Goal: Use online tool/utility: Use online tool/utility

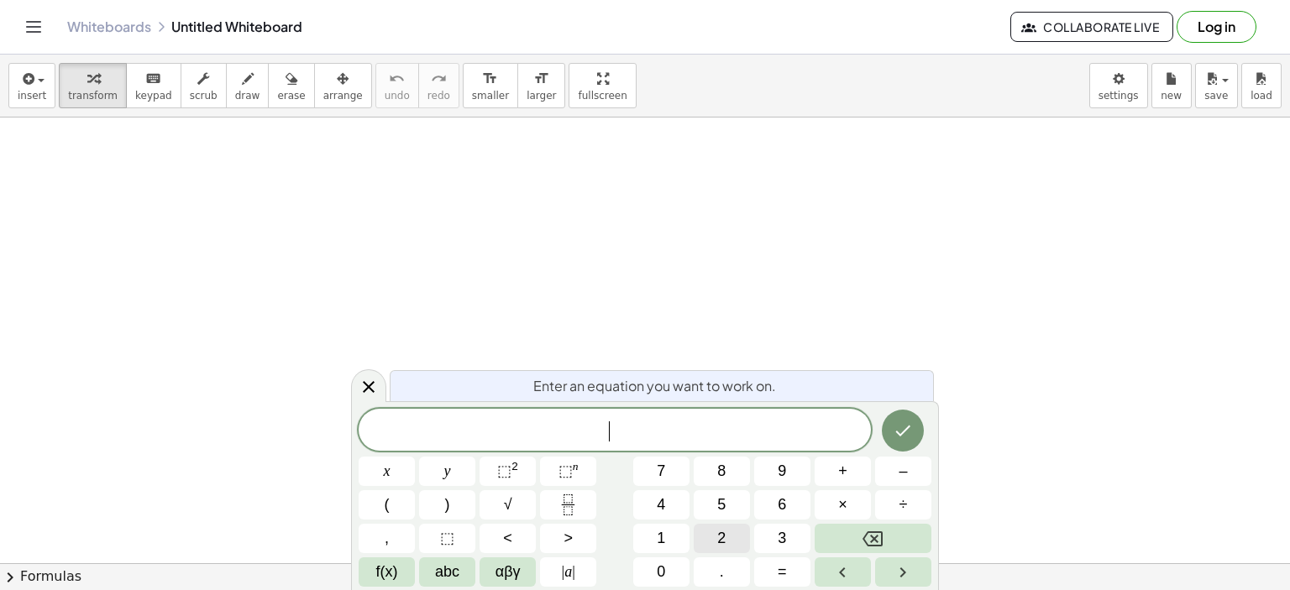
click at [719, 537] on span "2" at bounding box center [721, 538] width 8 height 23
click at [524, 469] on button "⬚ 2" at bounding box center [508, 471] width 56 height 29
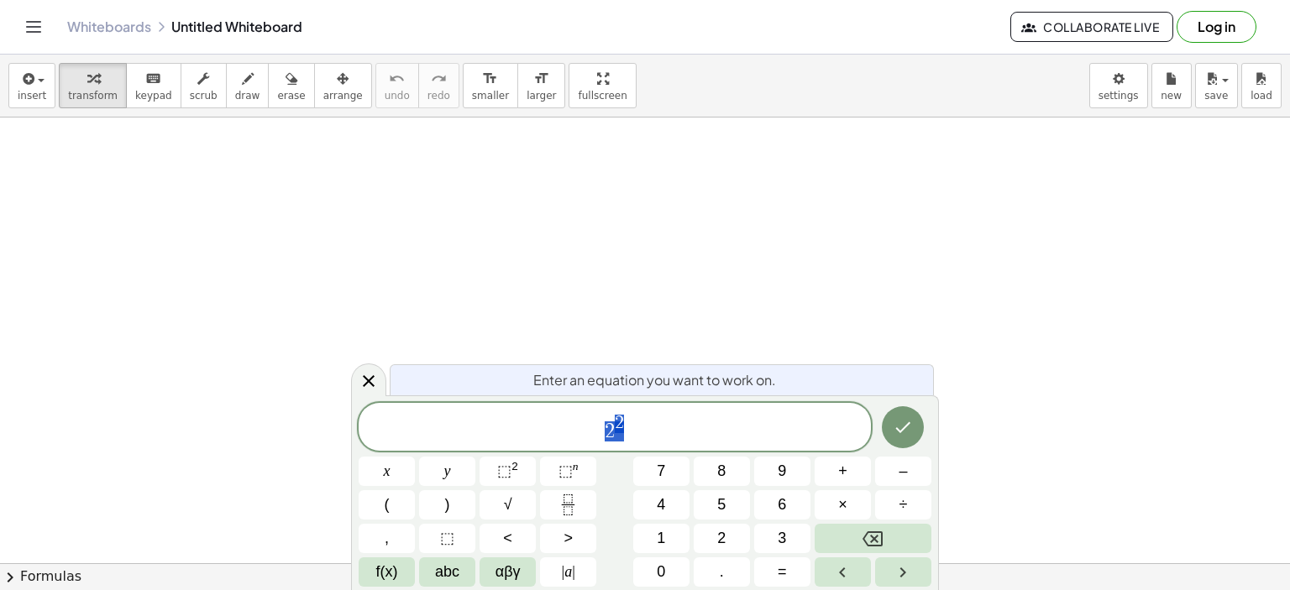
drag, startPoint x: 601, startPoint y: 432, endPoint x: 629, endPoint y: 434, distance: 27.8
click at [629, 434] on span "2 2" at bounding box center [615, 428] width 512 height 30
click at [401, 464] on button "x" at bounding box center [387, 471] width 56 height 29
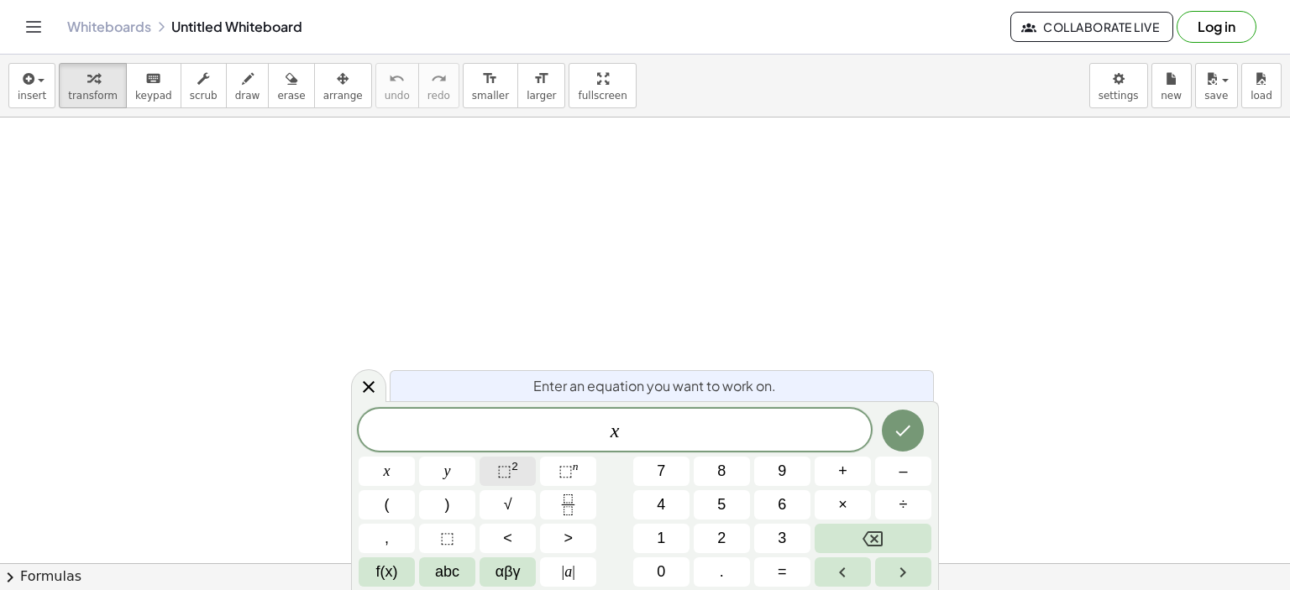
click at [532, 474] on button "⬚ 2" at bounding box center [508, 471] width 56 height 29
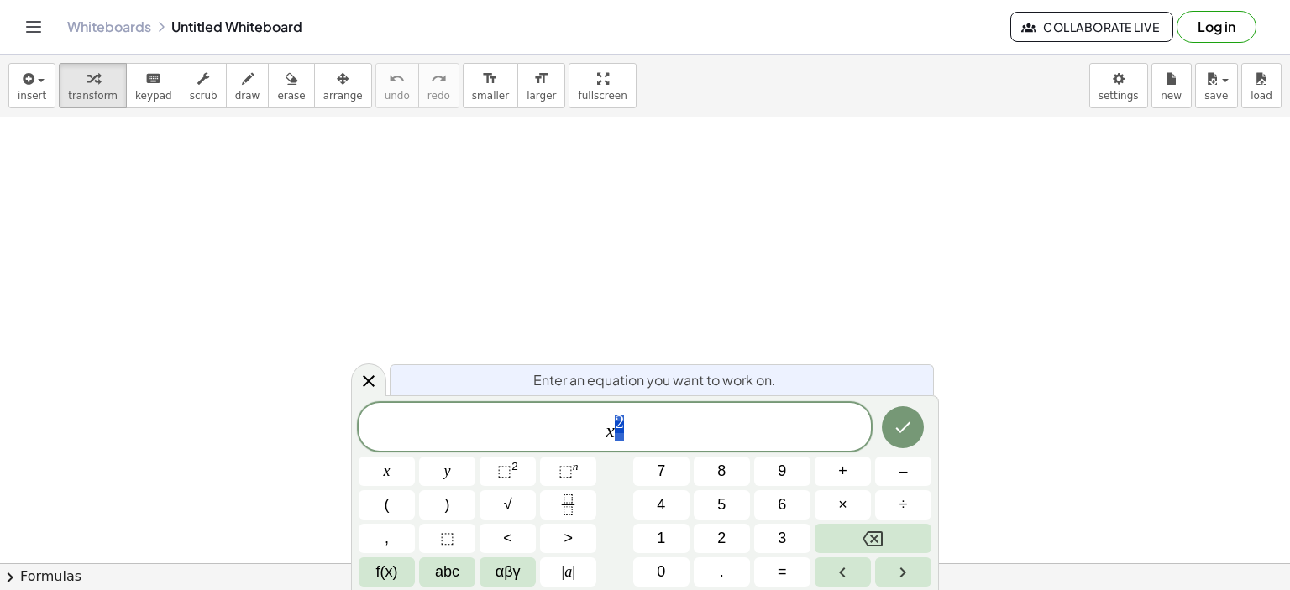
drag, startPoint x: 615, startPoint y: 412, endPoint x: 628, endPoint y: 420, distance: 15.4
click at [628, 420] on span "x 2" at bounding box center [615, 428] width 512 height 30
drag, startPoint x: 597, startPoint y: 421, endPoint x: 633, endPoint y: 428, distance: 36.9
click at [633, 428] on span "x 2" at bounding box center [615, 428] width 512 height 30
click at [781, 511] on span "6" at bounding box center [782, 505] width 8 height 23
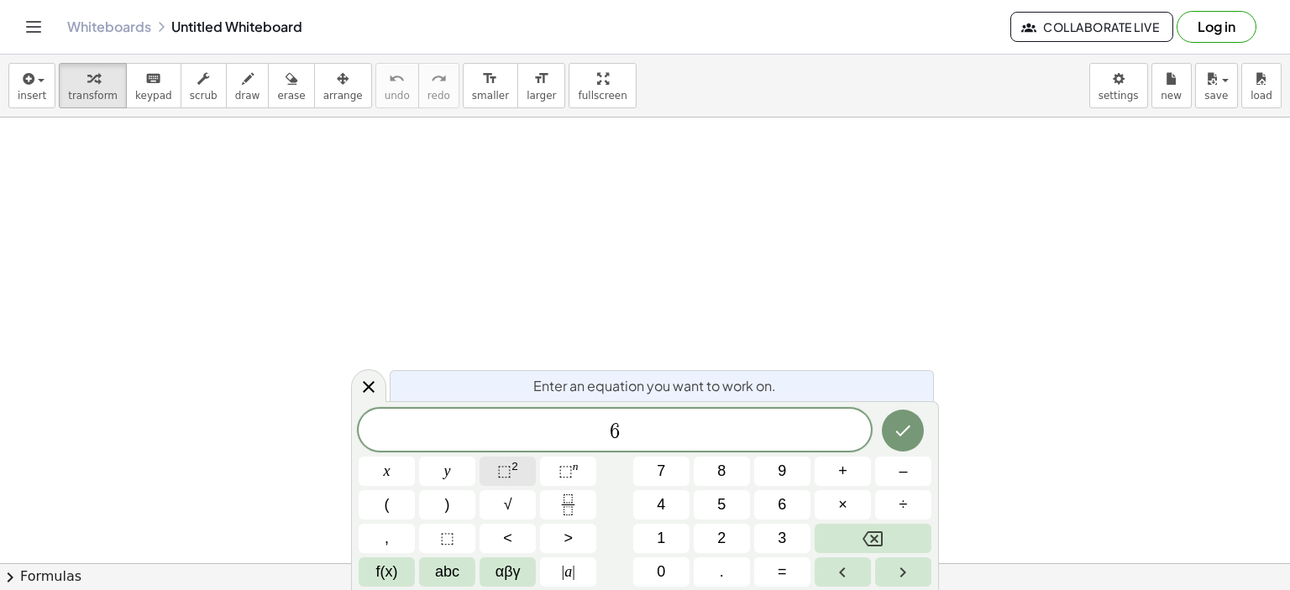
click at [511, 461] on sup "2" at bounding box center [514, 466] width 7 height 13
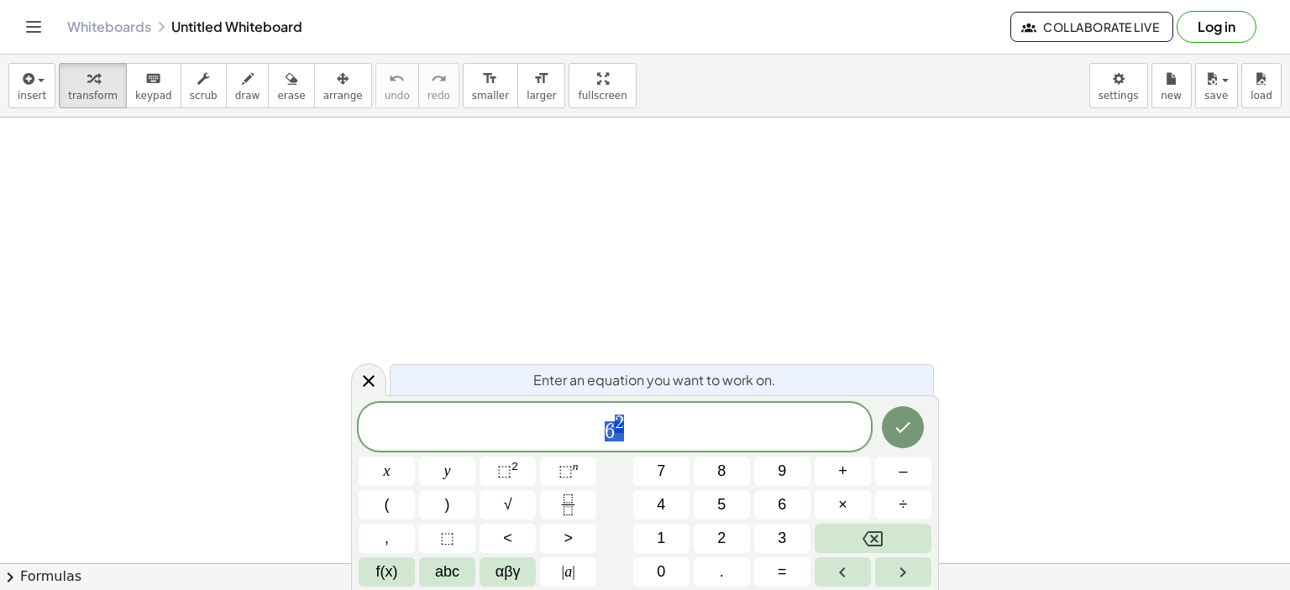
drag, startPoint x: 608, startPoint y: 423, endPoint x: 626, endPoint y: 429, distance: 18.6
click at [665, 571] on button "0" at bounding box center [661, 572] width 56 height 29
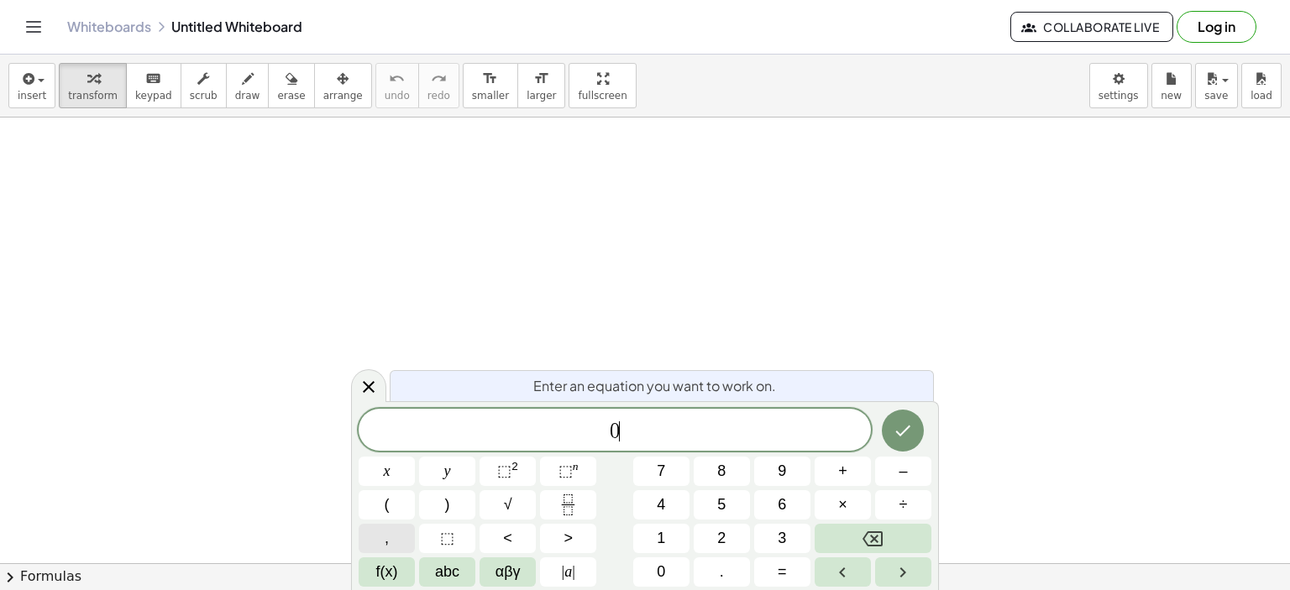
click at [391, 536] on button "," at bounding box center [387, 538] width 56 height 29
click at [663, 510] on span "4" at bounding box center [661, 505] width 8 height 23
click at [504, 469] on span "⬚" at bounding box center [504, 471] width 14 height 17
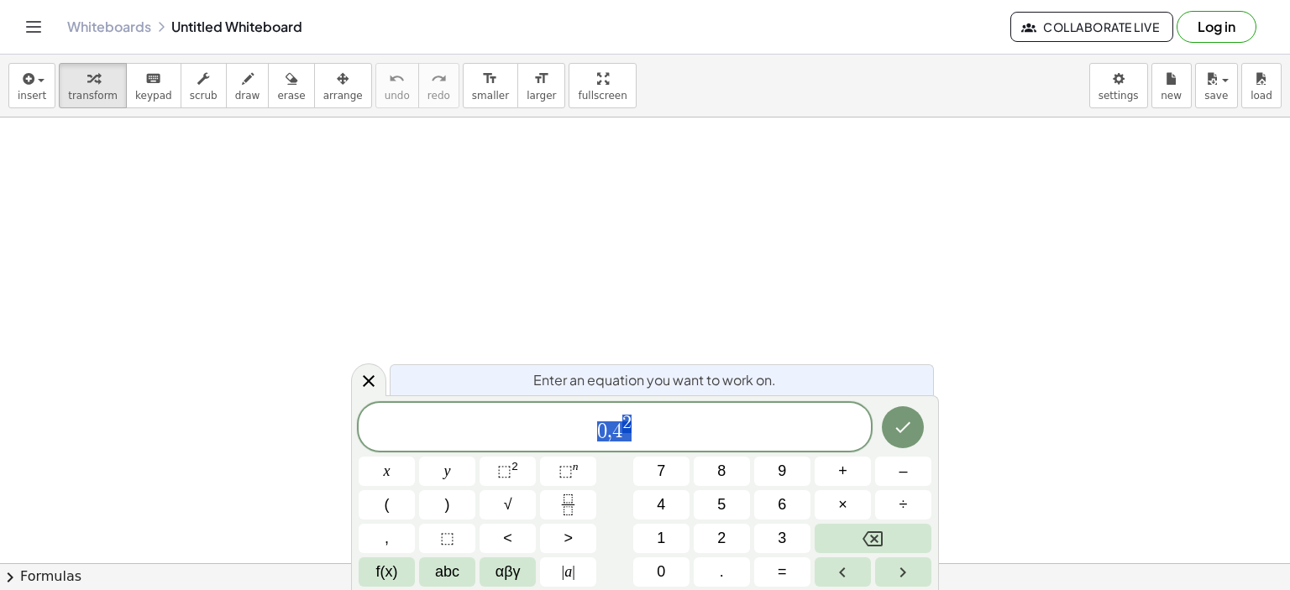
drag, startPoint x: 593, startPoint y: 430, endPoint x: 651, endPoint y: 436, distance: 58.2
click at [651, 436] on span "0 , 4 2" at bounding box center [615, 428] width 512 height 30
click at [735, 467] on button "8" at bounding box center [722, 471] width 56 height 29
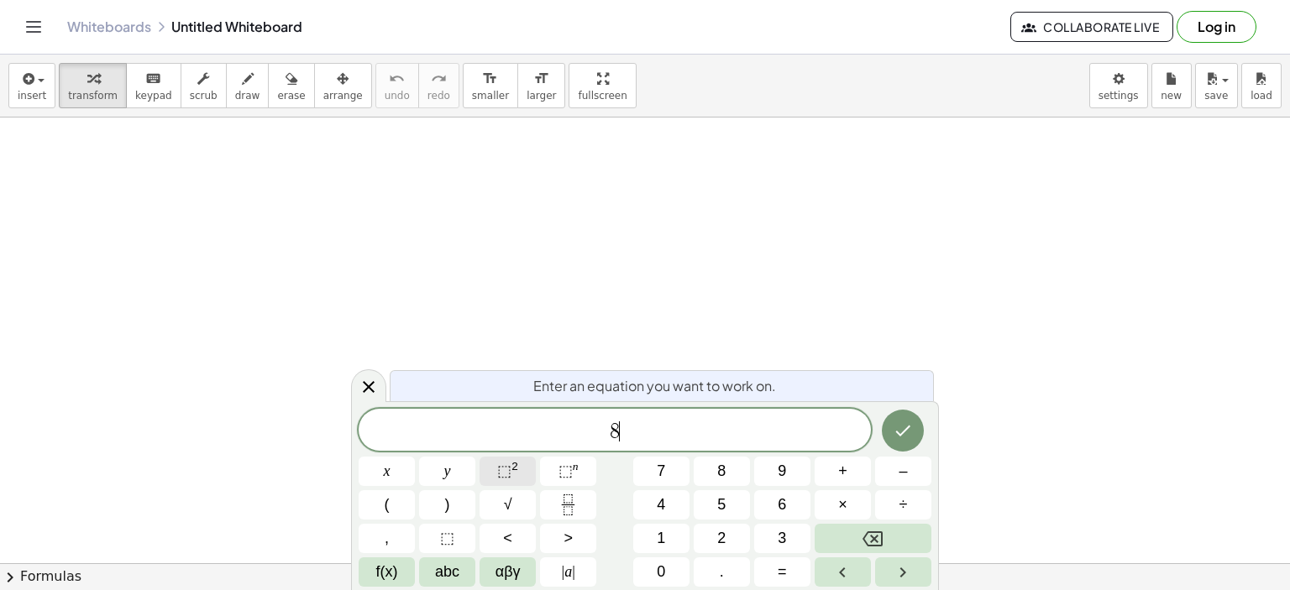
click at [490, 476] on button "⬚ 2" at bounding box center [508, 471] width 56 height 29
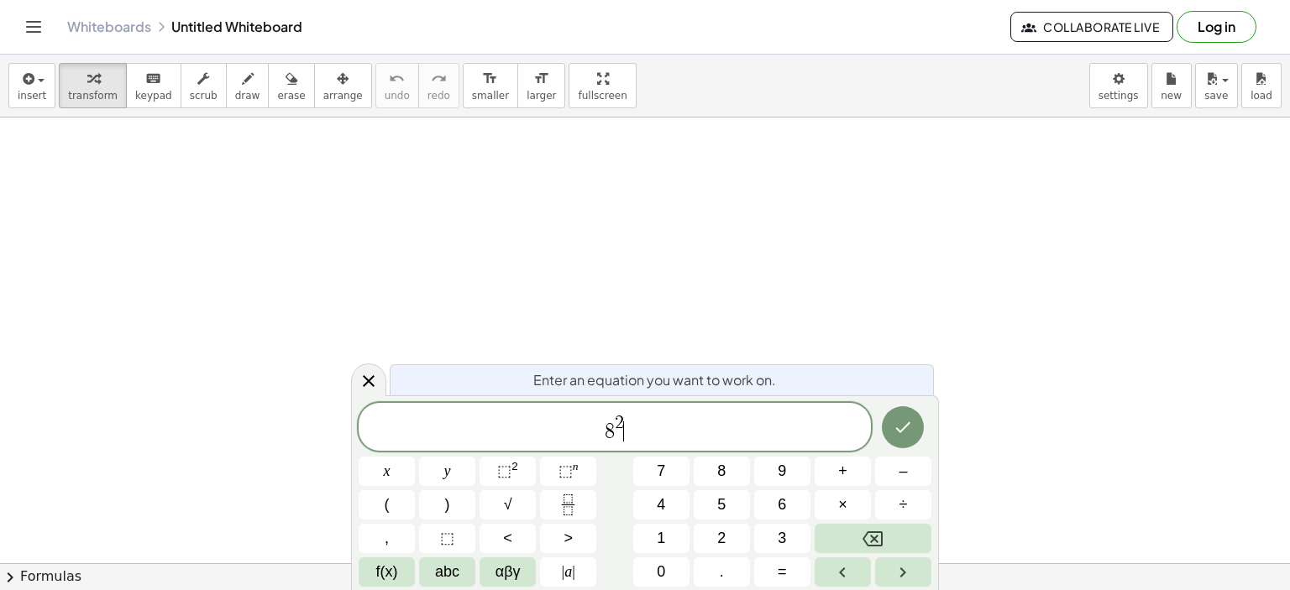
click at [618, 422] on span "2" at bounding box center [619, 423] width 9 height 18
click at [439, 570] on span "abc" at bounding box center [447, 572] width 24 height 23
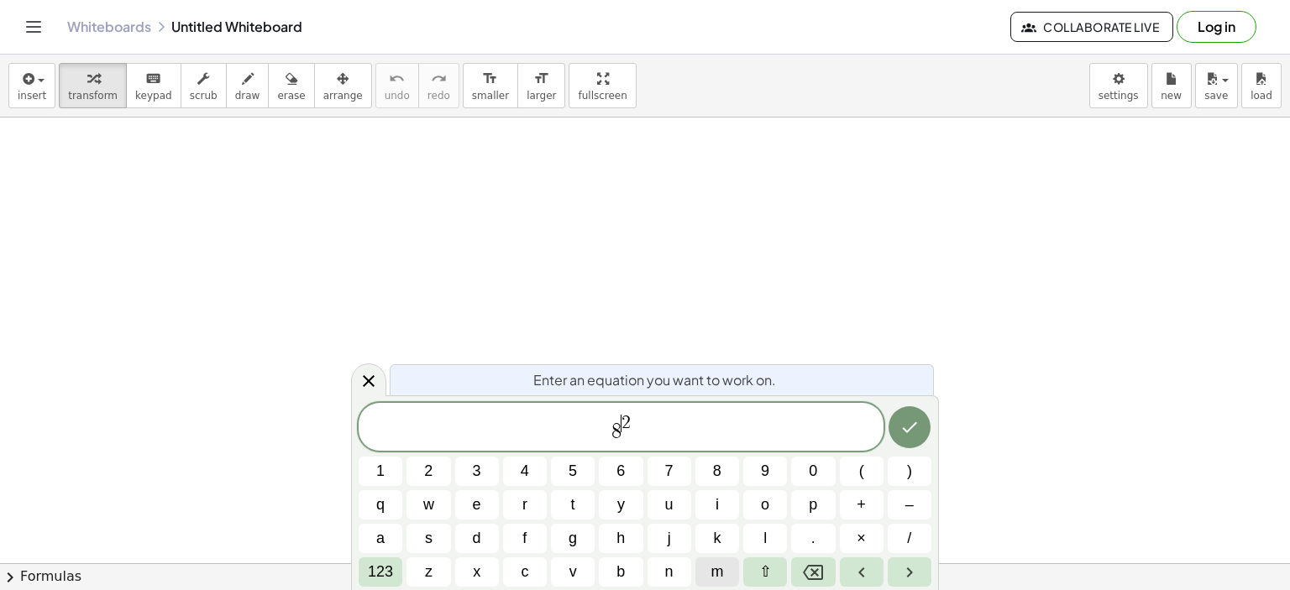
click at [717, 570] on span "m" at bounding box center [716, 572] width 13 height 23
click at [674, 422] on span "8 ​ 2" at bounding box center [621, 428] width 525 height 30
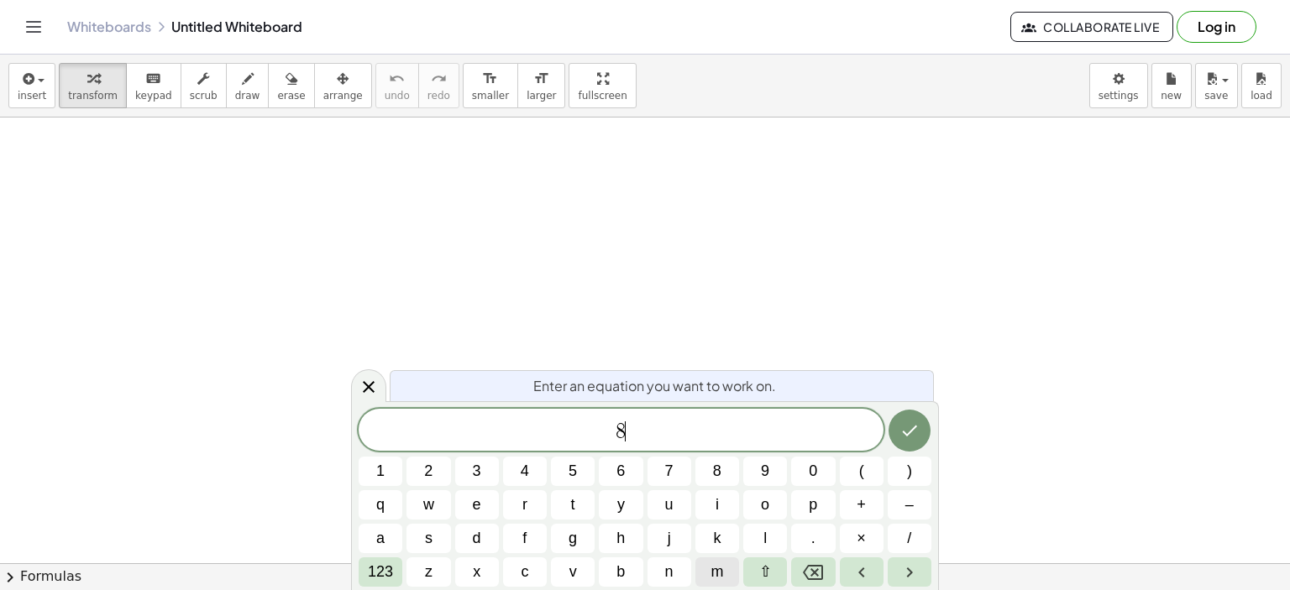
click at [722, 569] on span "m" at bounding box center [716, 572] width 13 height 23
click at [380, 579] on span "123" at bounding box center [380, 572] width 25 height 23
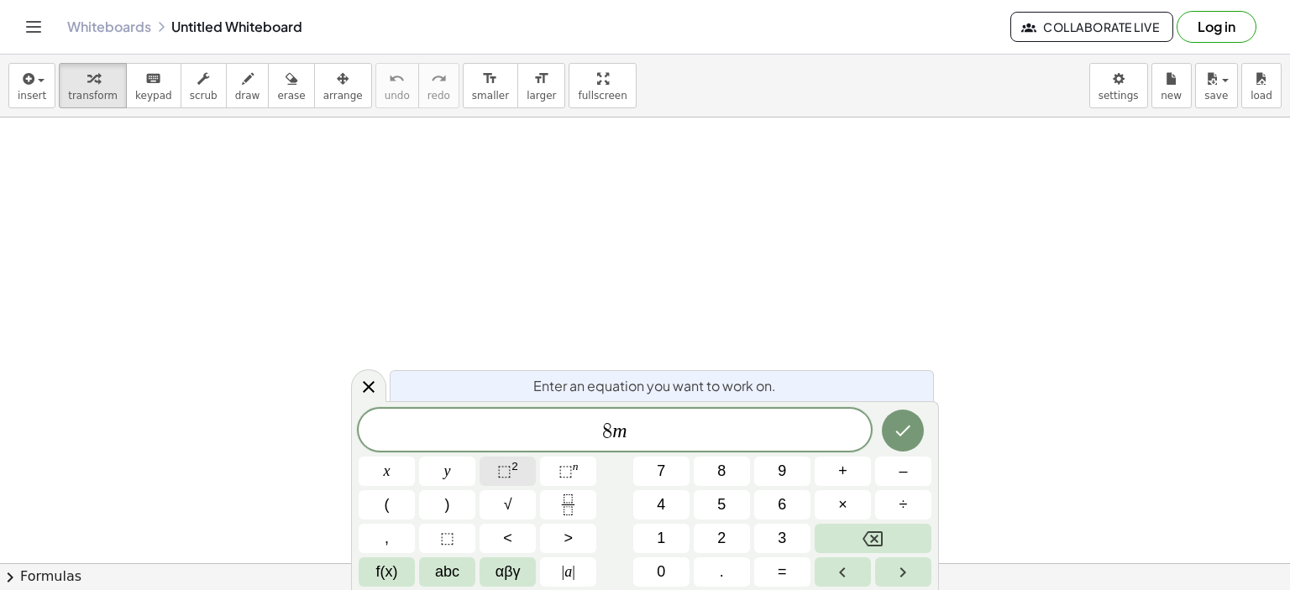
click at [519, 473] on button "⬚ 2" at bounding box center [508, 471] width 56 height 29
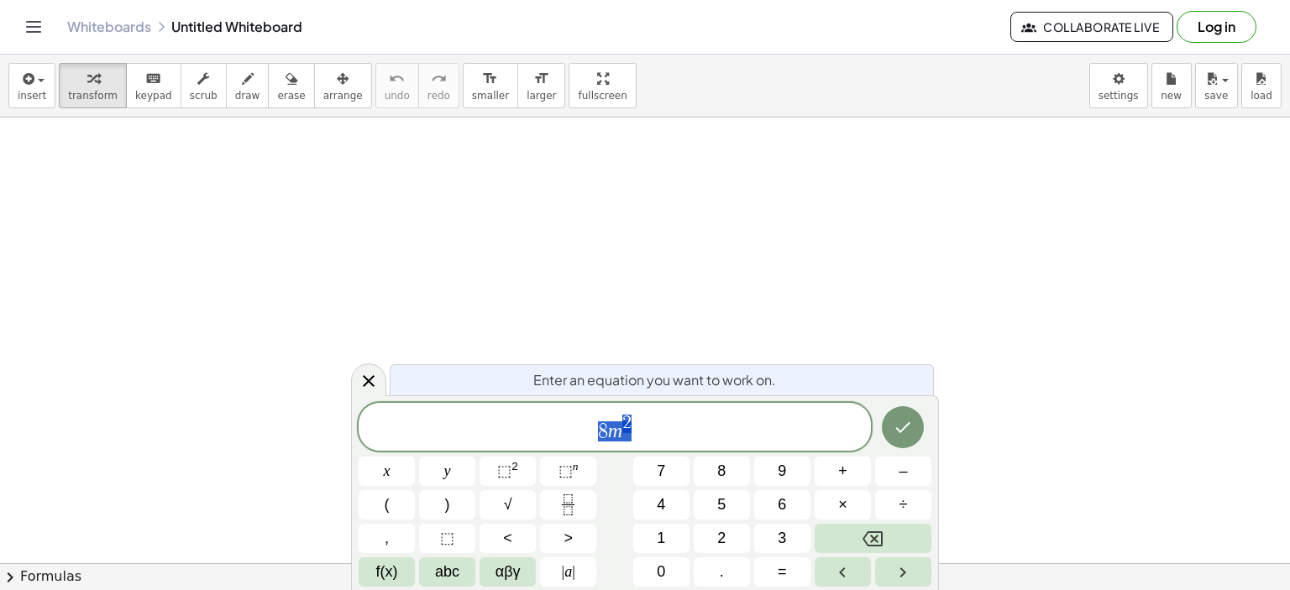
drag, startPoint x: 584, startPoint y: 431, endPoint x: 640, endPoint y: 422, distance: 56.1
click at [639, 422] on span "8 m 2" at bounding box center [615, 428] width 512 height 30
click at [666, 563] on button "0" at bounding box center [661, 572] width 56 height 29
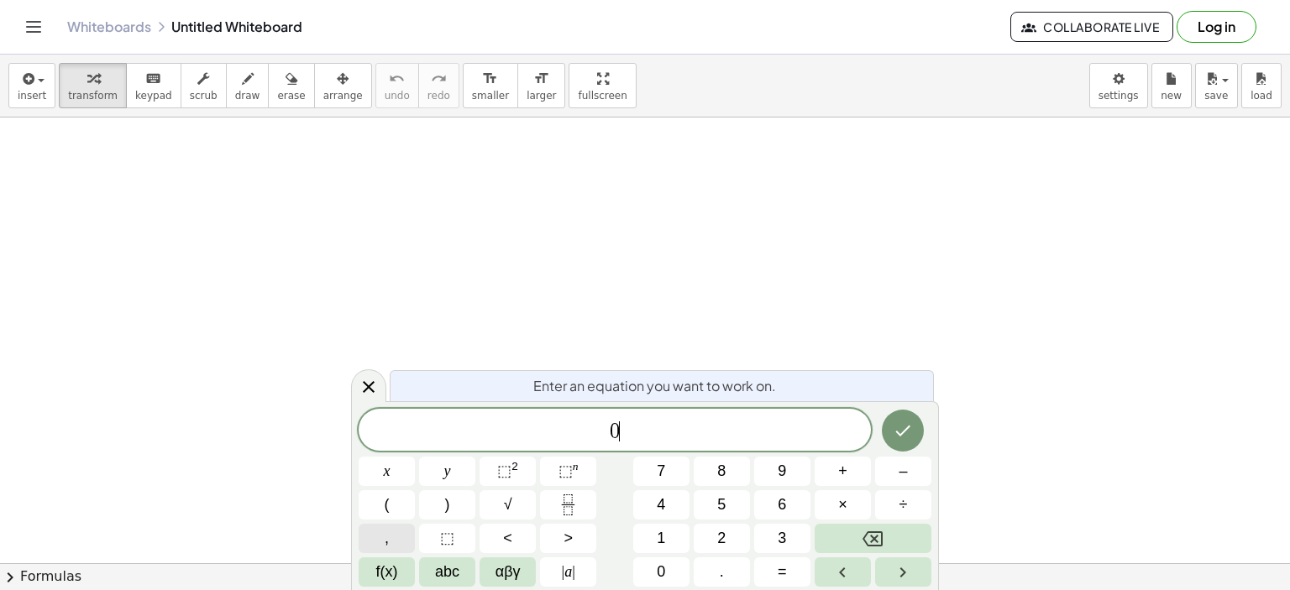
click at [380, 536] on button "," at bounding box center [387, 538] width 56 height 29
click at [664, 507] on span "4" at bounding box center [661, 505] width 8 height 23
click at [523, 469] on button "⬚ 2" at bounding box center [508, 471] width 56 height 29
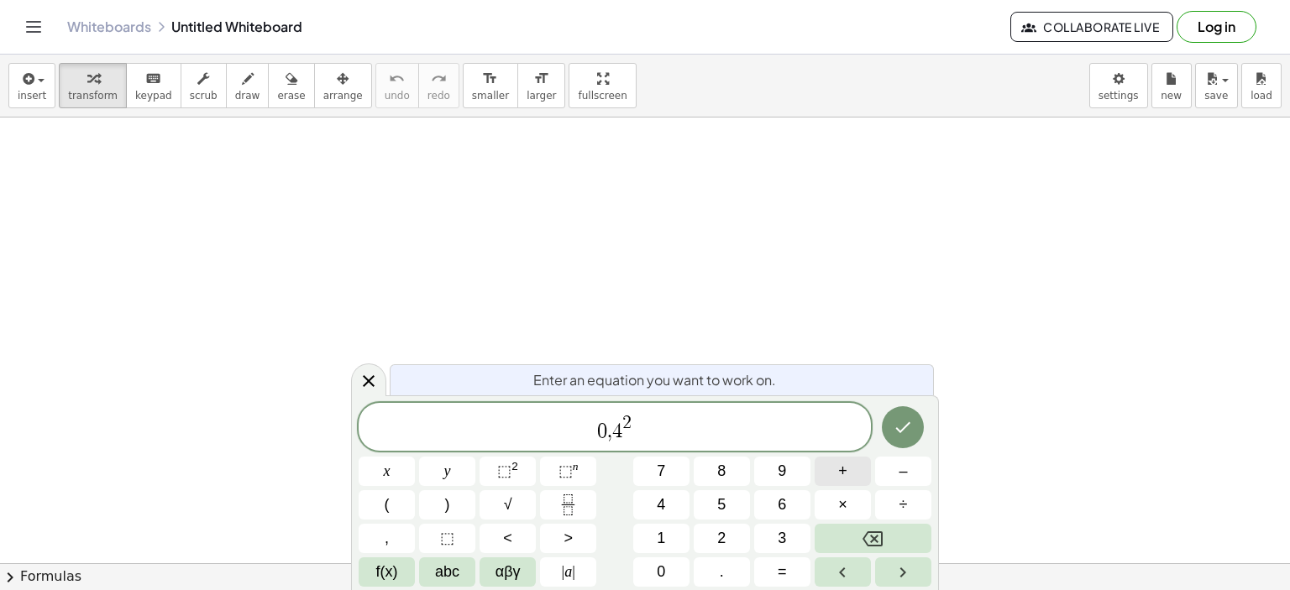
click at [851, 469] on button "+" at bounding box center [843, 471] width 56 height 29
click at [785, 506] on span "6" at bounding box center [782, 505] width 8 height 23
click at [399, 504] on button "(" at bounding box center [387, 504] width 56 height 29
click at [663, 574] on span "0" at bounding box center [661, 572] width 8 height 23
click at [379, 548] on button "," at bounding box center [387, 538] width 56 height 29
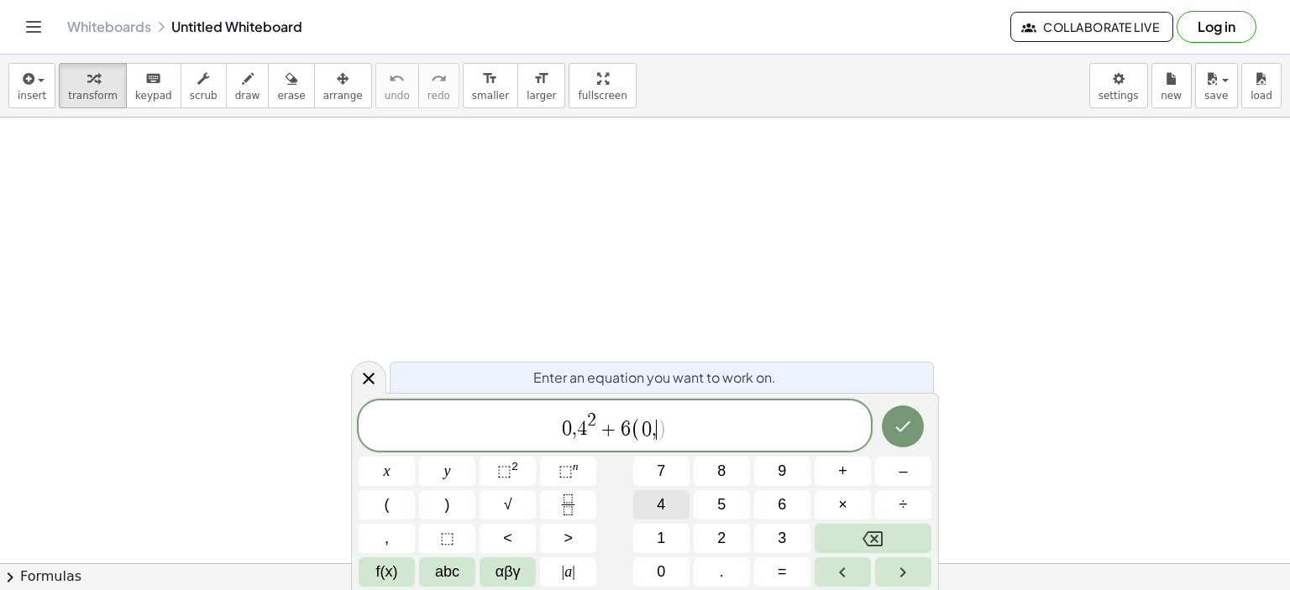
click at [665, 506] on button "4" at bounding box center [661, 504] width 56 height 29
click at [457, 507] on button ")" at bounding box center [447, 504] width 56 height 29
click at [847, 473] on button "+" at bounding box center [843, 471] width 56 height 29
click at [711, 530] on button "2" at bounding box center [722, 538] width 56 height 29
click at [914, 427] on button "Done" at bounding box center [903, 427] width 42 height 42
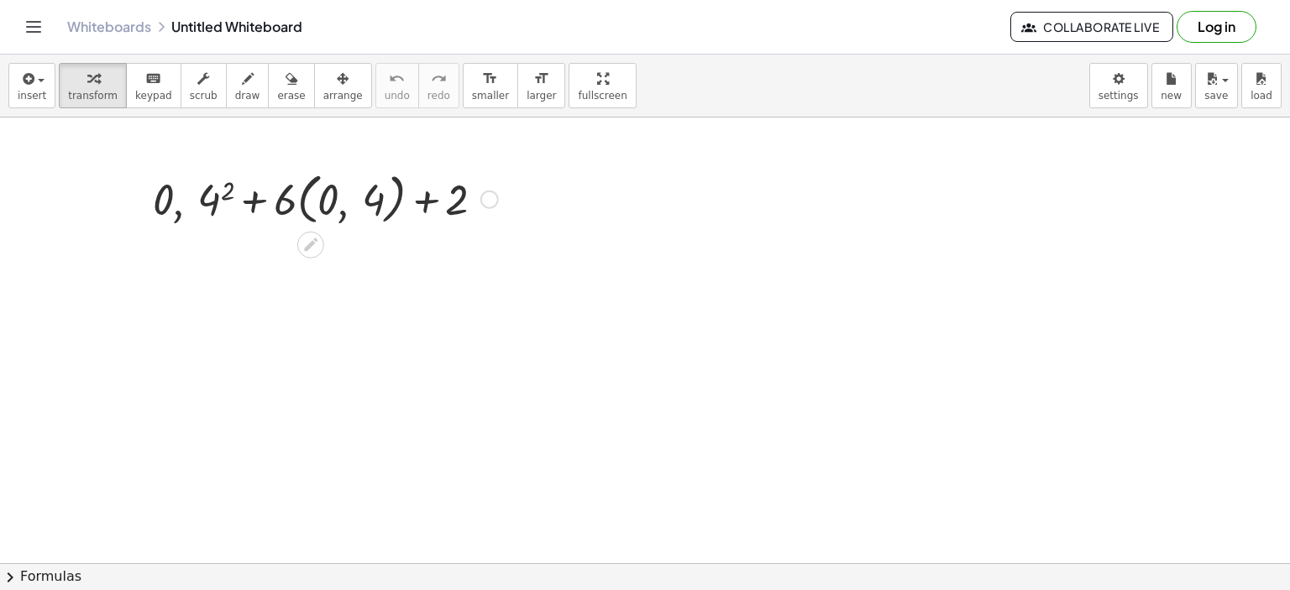
click at [366, 185] on div at bounding box center [325, 198] width 362 height 64
click at [367, 189] on div at bounding box center [325, 198] width 362 height 64
click at [211, 201] on div at bounding box center [325, 198] width 362 height 64
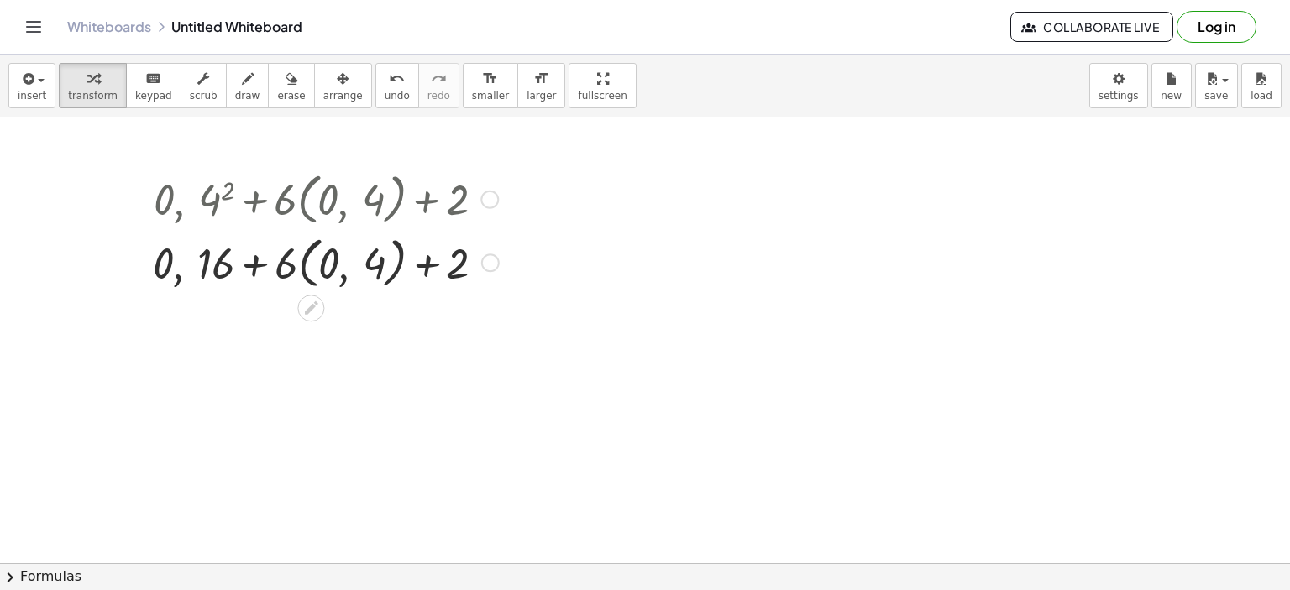
click at [316, 270] on div at bounding box center [325, 261] width 363 height 64
click at [316, 268] on div at bounding box center [325, 261] width 363 height 64
click at [269, 257] on div at bounding box center [325, 261] width 363 height 64
click at [329, 268] on div at bounding box center [325, 261] width 363 height 64
click at [330, 270] on div at bounding box center [325, 261] width 363 height 64
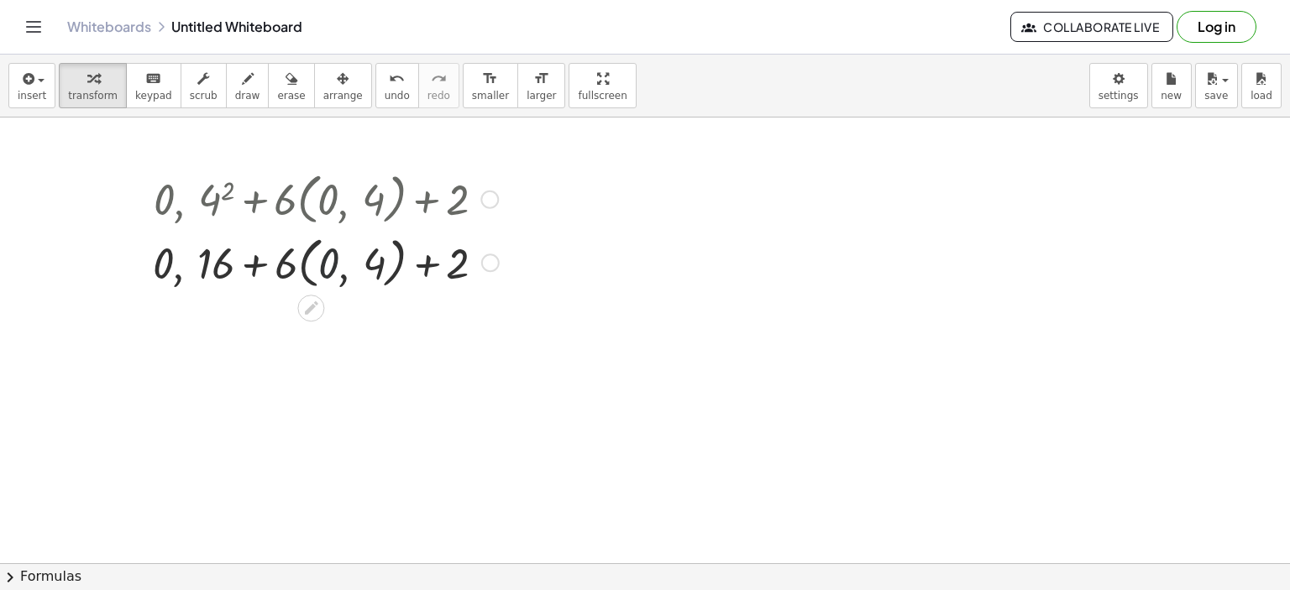
click at [331, 270] on div at bounding box center [325, 261] width 363 height 64
click at [406, 266] on div at bounding box center [325, 261] width 363 height 64
click at [386, 257] on div at bounding box center [325, 261] width 363 height 64
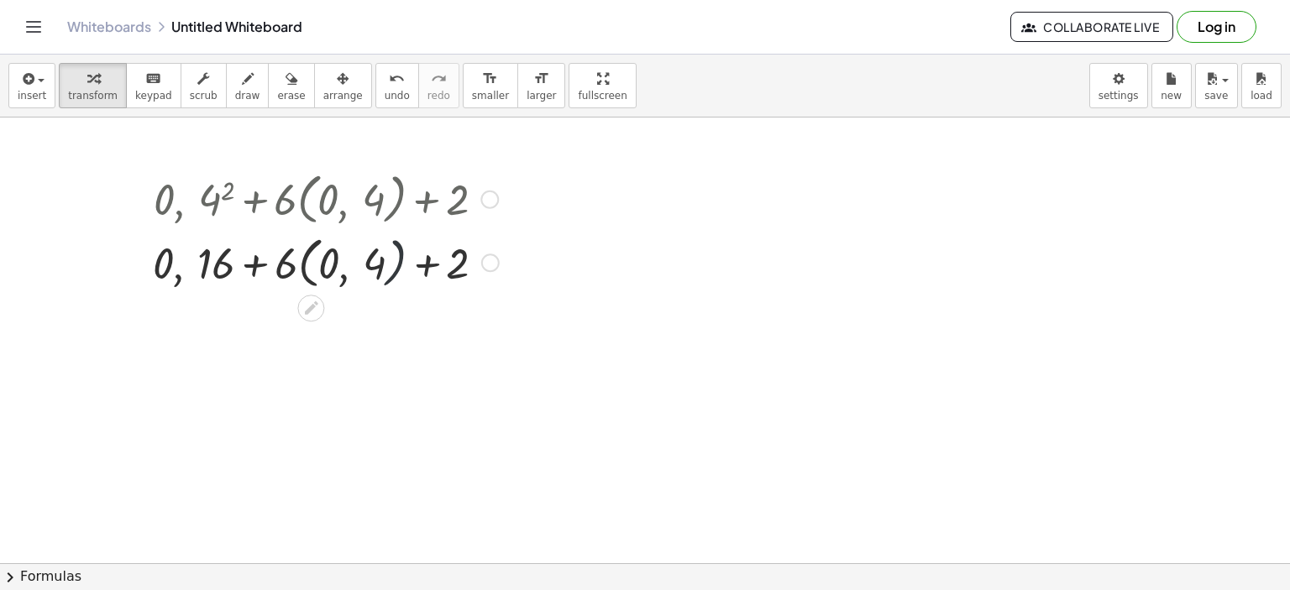
drag, startPoint x: 386, startPoint y: 257, endPoint x: 388, endPoint y: 266, distance: 9.4
click at [387, 258] on div at bounding box center [325, 261] width 363 height 64
click at [459, 271] on div at bounding box center [325, 261] width 363 height 64
click at [433, 271] on div at bounding box center [325, 261] width 363 height 64
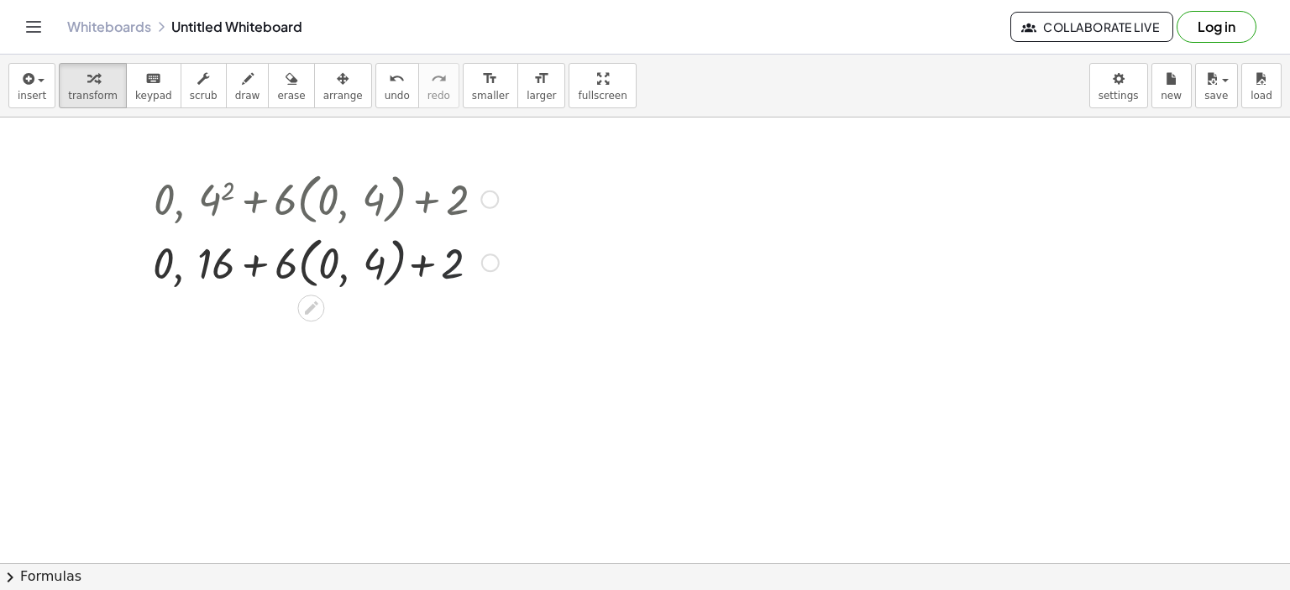
click at [415, 265] on div at bounding box center [325, 261] width 363 height 64
click at [414, 265] on div at bounding box center [325, 261] width 363 height 64
click at [359, 261] on div at bounding box center [325, 261] width 363 height 64
click at [330, 261] on div at bounding box center [325, 261] width 363 height 64
click at [321, 258] on div at bounding box center [325, 261] width 363 height 64
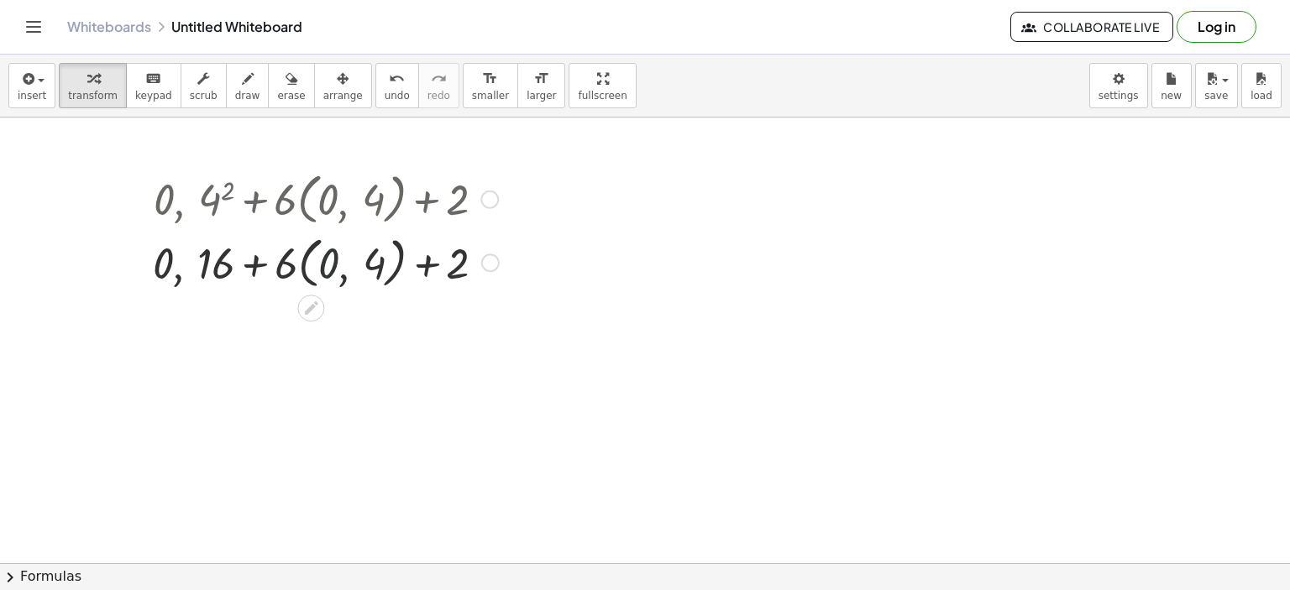
click at [321, 258] on div at bounding box center [325, 261] width 363 height 64
click at [199, 204] on div at bounding box center [325, 198] width 363 height 64
click at [262, 251] on div at bounding box center [325, 261] width 363 height 64
click at [275, 253] on div at bounding box center [325, 261] width 363 height 64
click at [322, 251] on div at bounding box center [325, 261] width 363 height 64
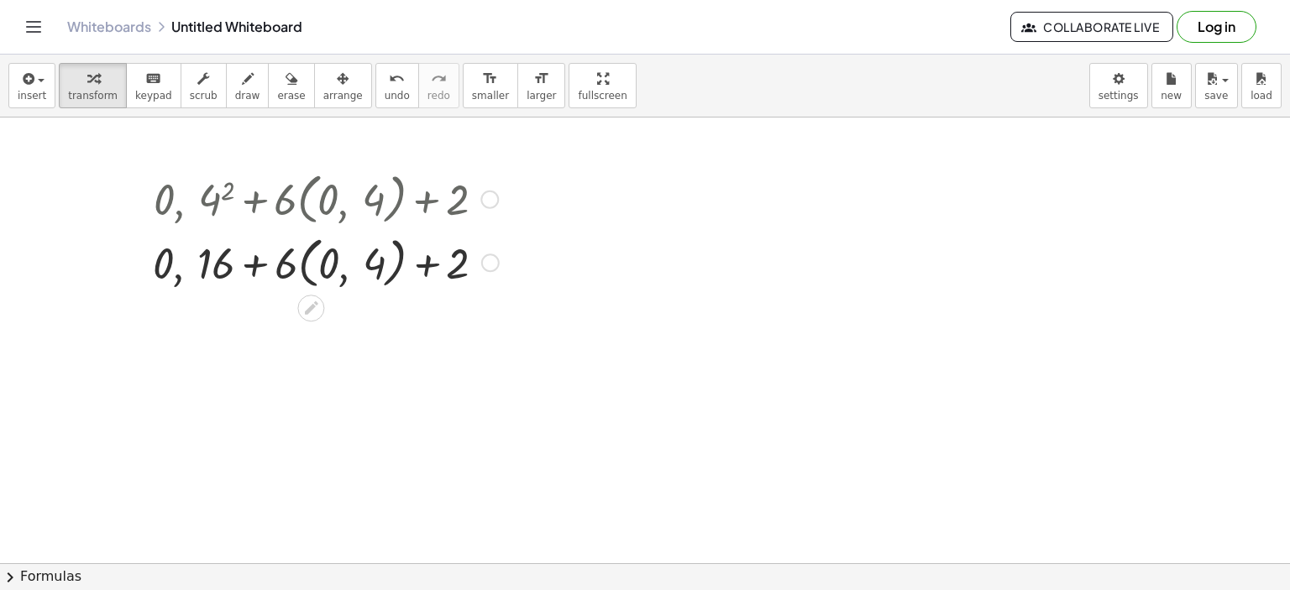
click at [312, 307] on icon at bounding box center [311, 307] width 13 height 13
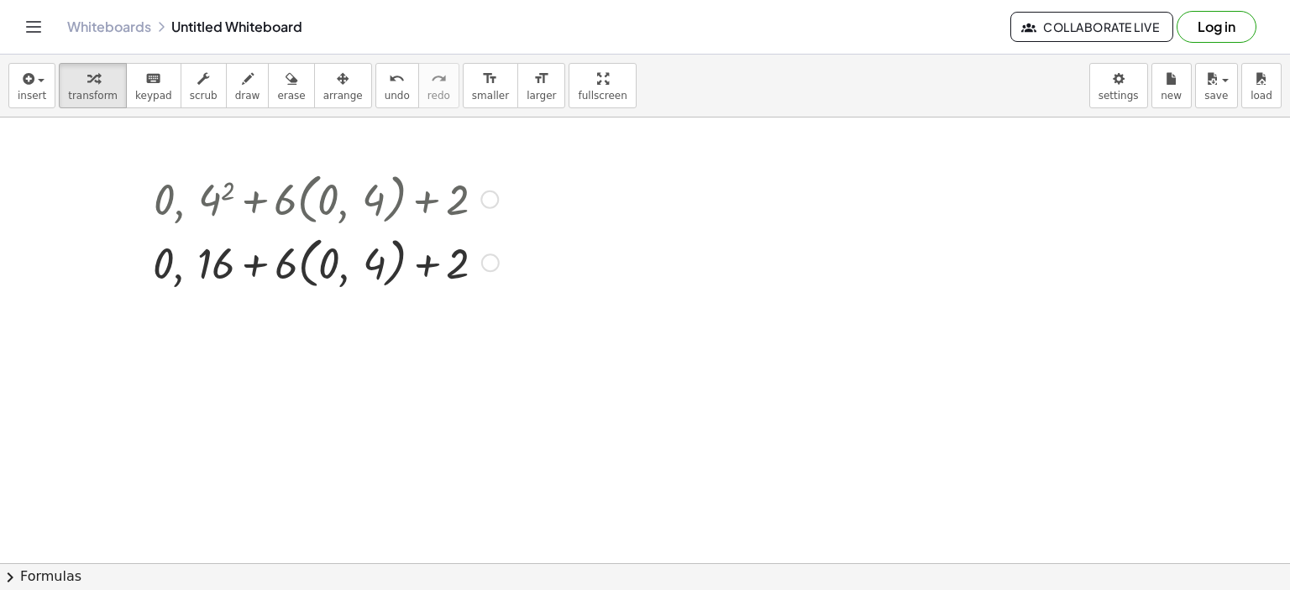
click at [44, 584] on button "chevron_right Formulas" at bounding box center [645, 576] width 1290 height 27
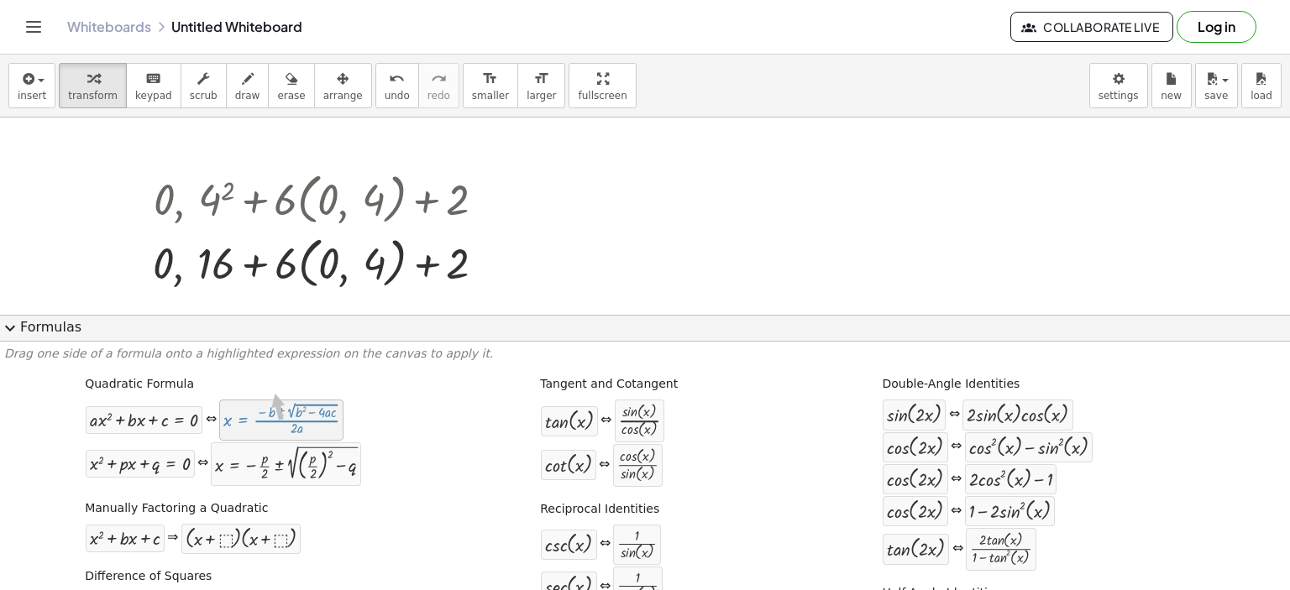
drag, startPoint x: 260, startPoint y: 430, endPoint x: 252, endPoint y: 418, distance: 14.4
drag, startPoint x: 127, startPoint y: 426, endPoint x: 346, endPoint y: 193, distance: 319.6
drag, startPoint x: 161, startPoint y: 469, endPoint x: 421, endPoint y: 198, distance: 374.8
drag, startPoint x: 138, startPoint y: 550, endPoint x: 415, endPoint y: 177, distance: 464.6
drag, startPoint x: 255, startPoint y: 543, endPoint x: 378, endPoint y: 189, distance: 375.0
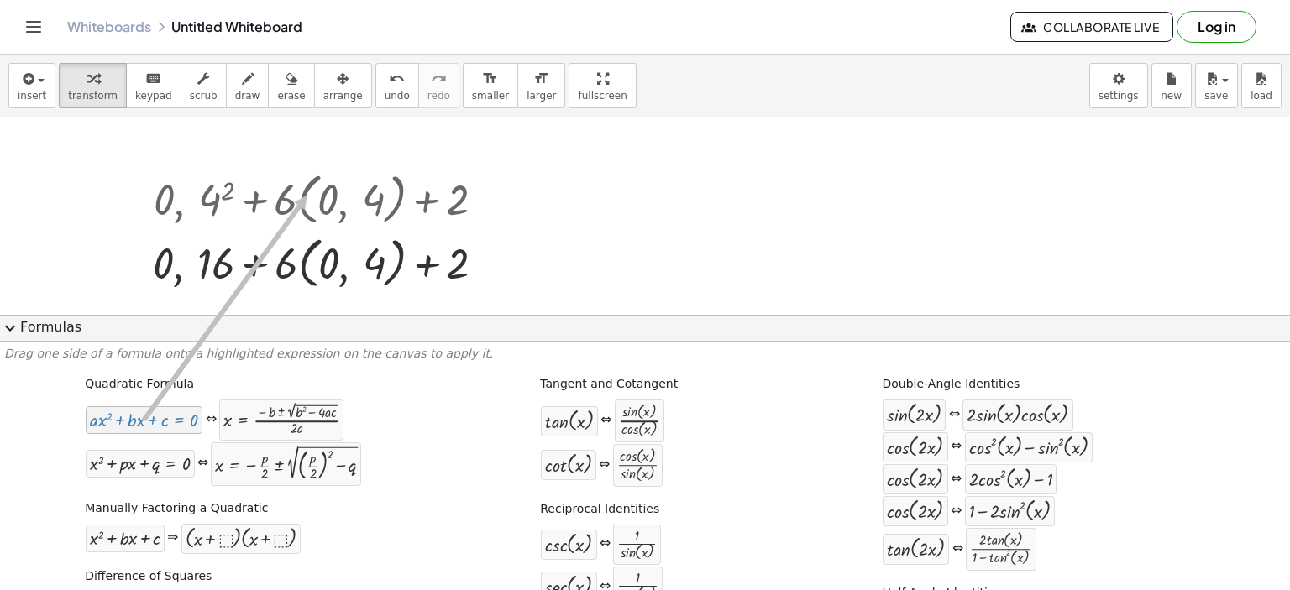
drag, startPoint x: 165, startPoint y: 424, endPoint x: 304, endPoint y: 196, distance: 267.2
drag, startPoint x: 150, startPoint y: 466, endPoint x: 282, endPoint y: 200, distance: 297.1
drag, startPoint x: 151, startPoint y: 544, endPoint x: 349, endPoint y: 201, distance: 396.1
drag, startPoint x: 238, startPoint y: 541, endPoint x: 330, endPoint y: 191, distance: 361.4
drag, startPoint x: 275, startPoint y: 429, endPoint x: 346, endPoint y: 191, distance: 249.0
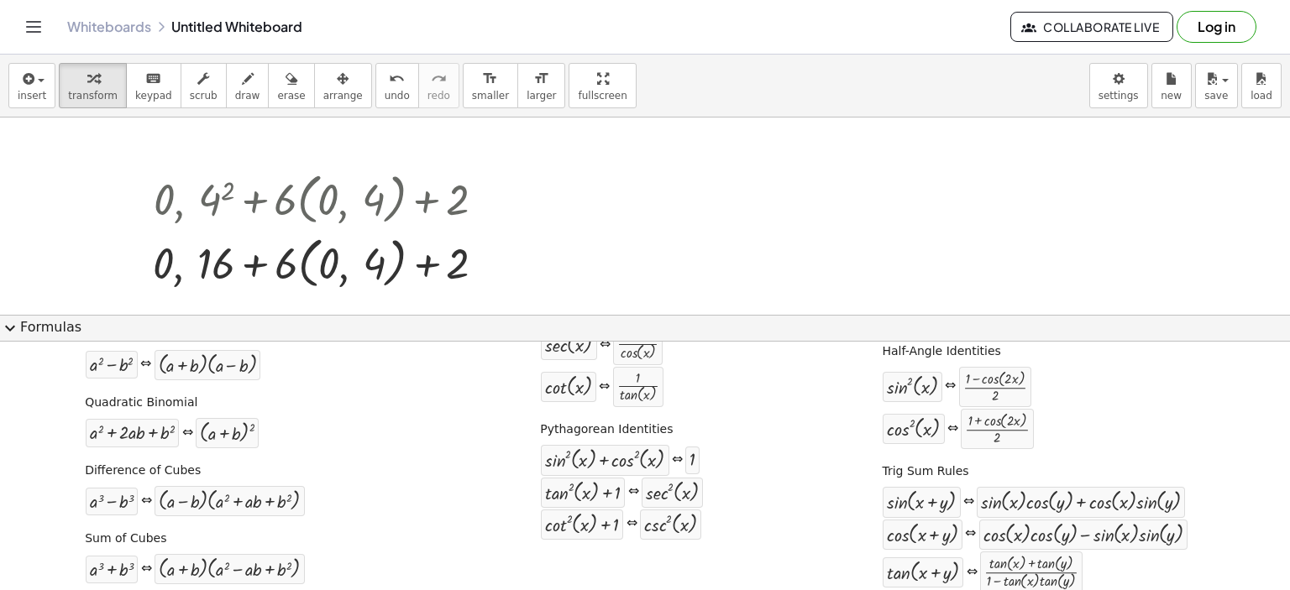
scroll to position [252, 0]
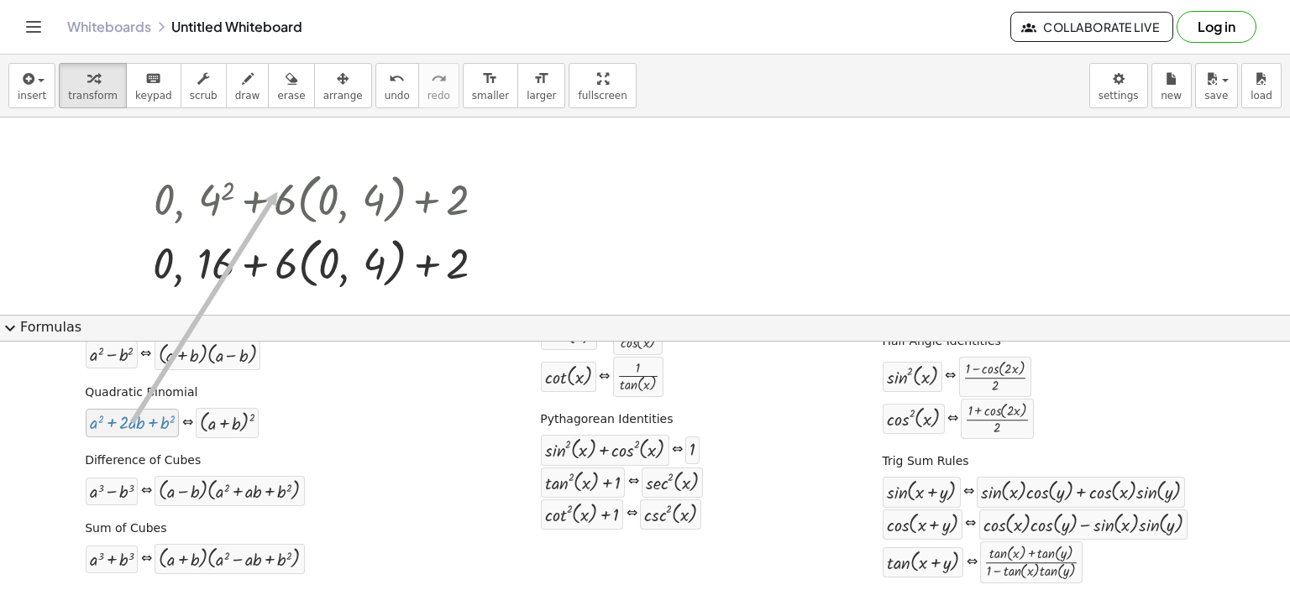
drag, startPoint x: 129, startPoint y: 416, endPoint x: 275, endPoint y: 191, distance: 267.9
drag, startPoint x: 159, startPoint y: 432, endPoint x: 343, endPoint y: 198, distance: 297.9
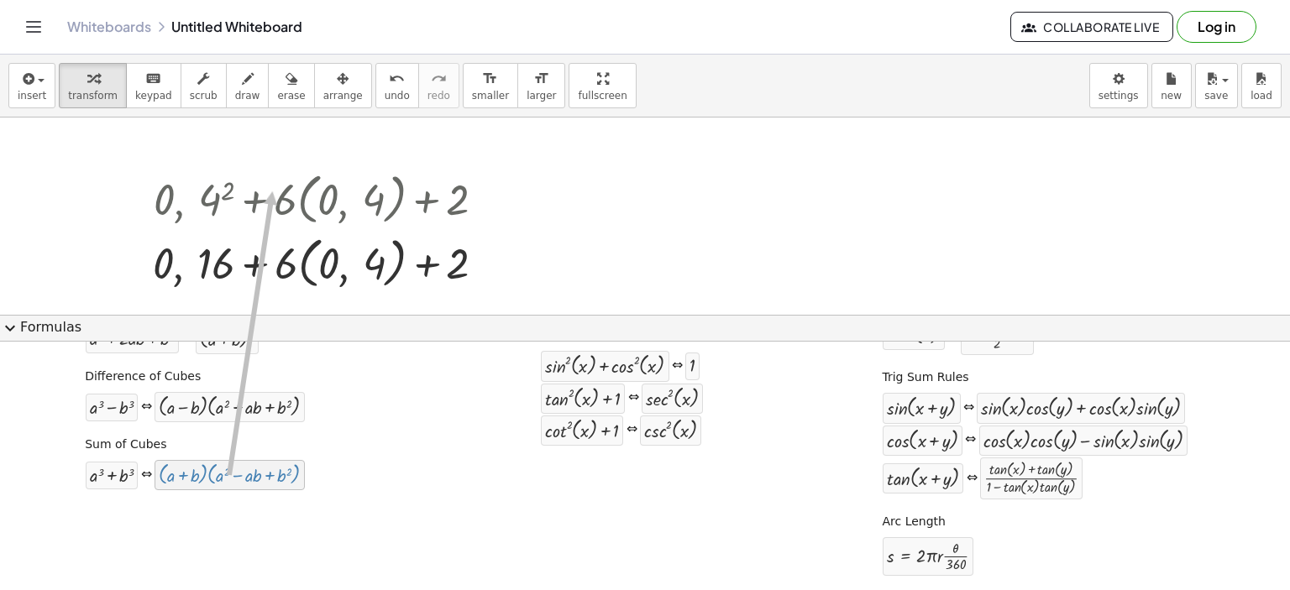
drag, startPoint x: 188, startPoint y: 480, endPoint x: 272, endPoint y: 190, distance: 301.7
click at [279, 199] on div at bounding box center [325, 198] width 363 height 64
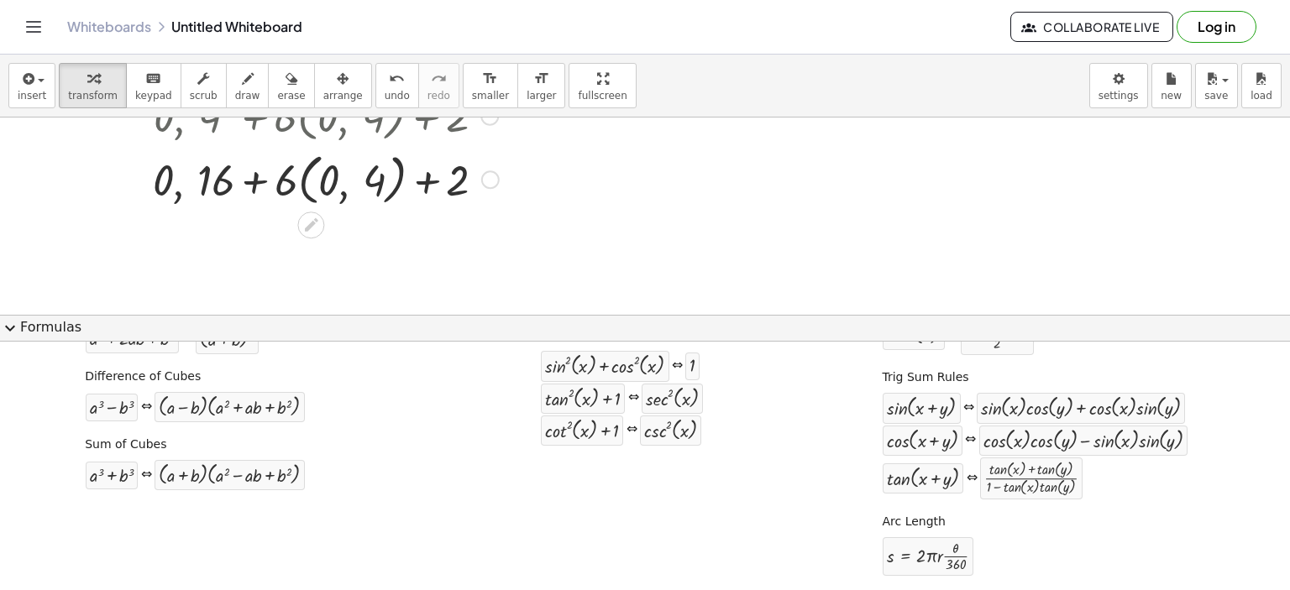
scroll to position [84, 0]
